Goal: Use online tool/utility: Utilize a website feature to perform a specific function

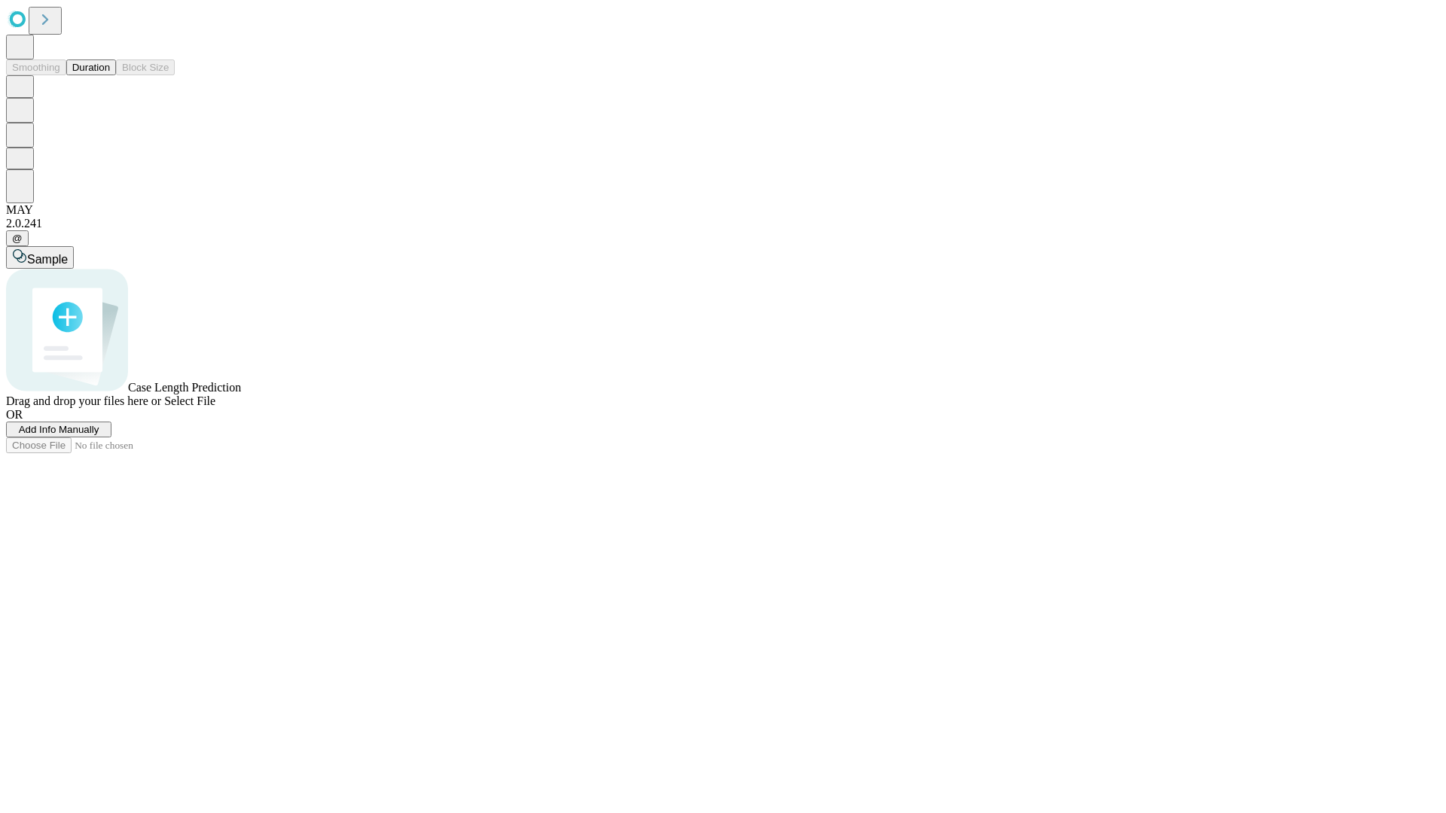
click at [215, 407] on span "Select File" at bounding box center [189, 401] width 51 height 13
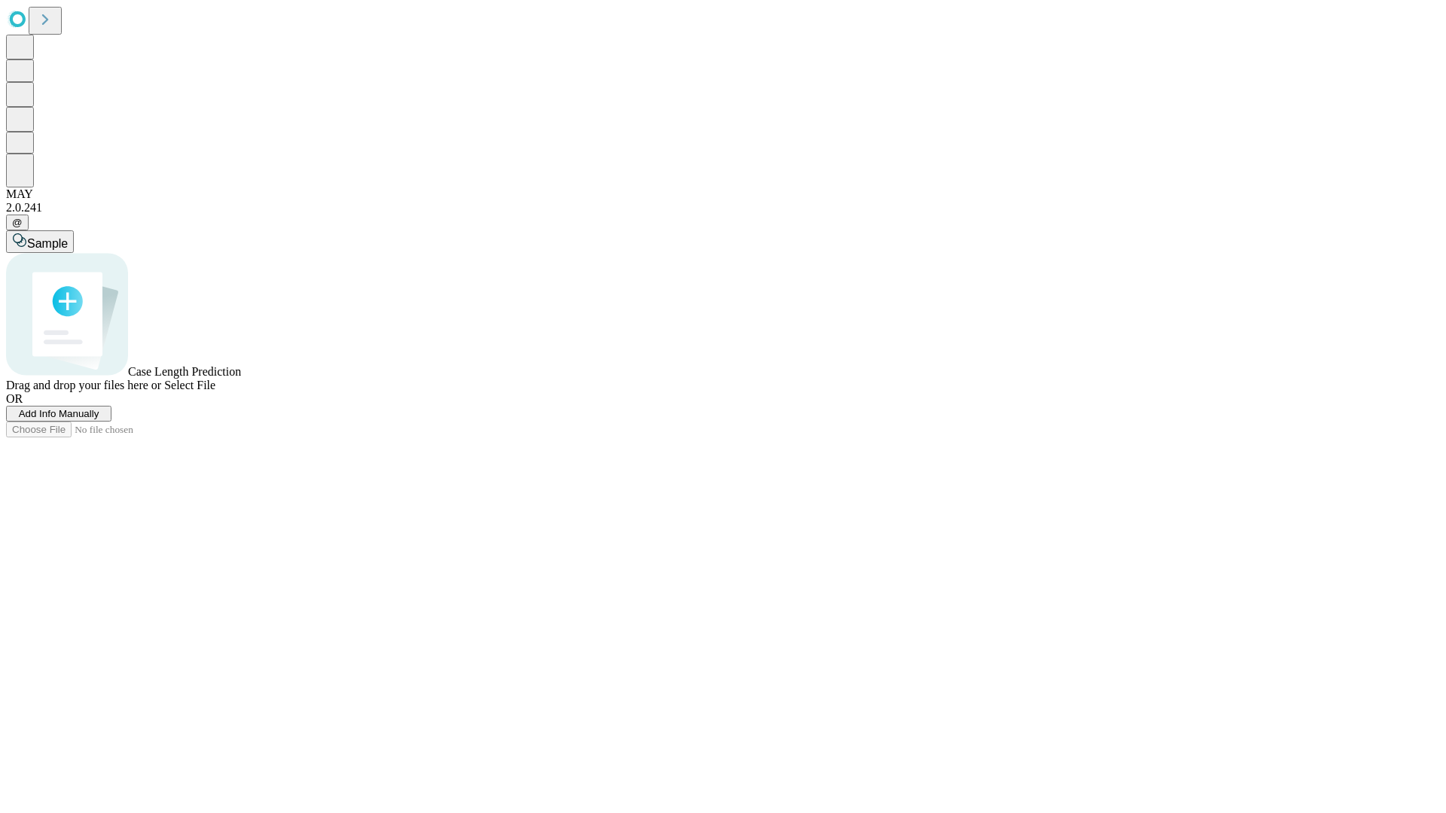
click at [215, 392] on span "Select File" at bounding box center [189, 385] width 51 height 13
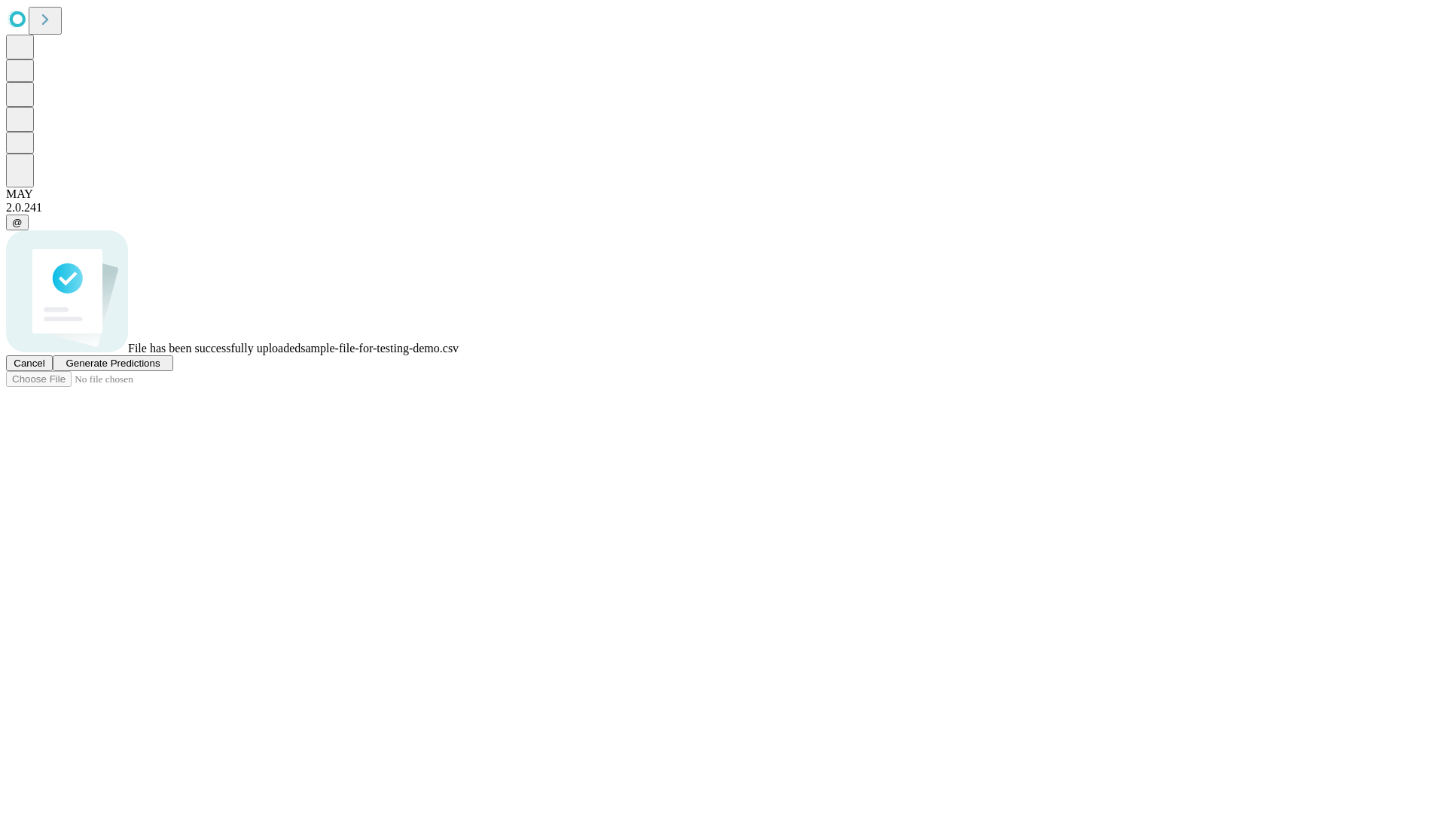
click at [160, 369] on span "Generate Predictions" at bounding box center [113, 363] width 94 height 11
